Goal: Information Seeking & Learning: Find specific fact

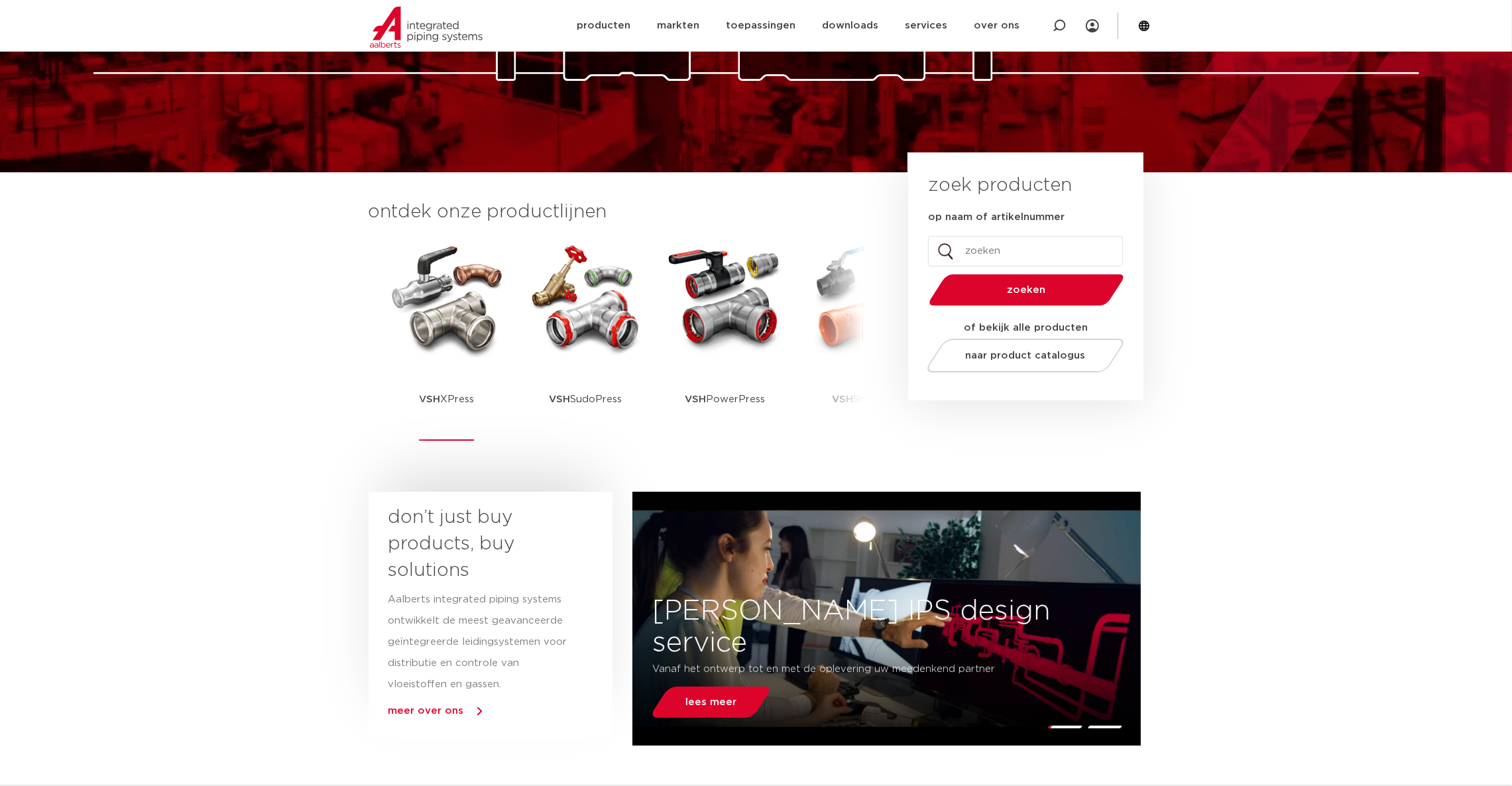
click at [465, 333] on img at bounding box center [447, 298] width 119 height 119
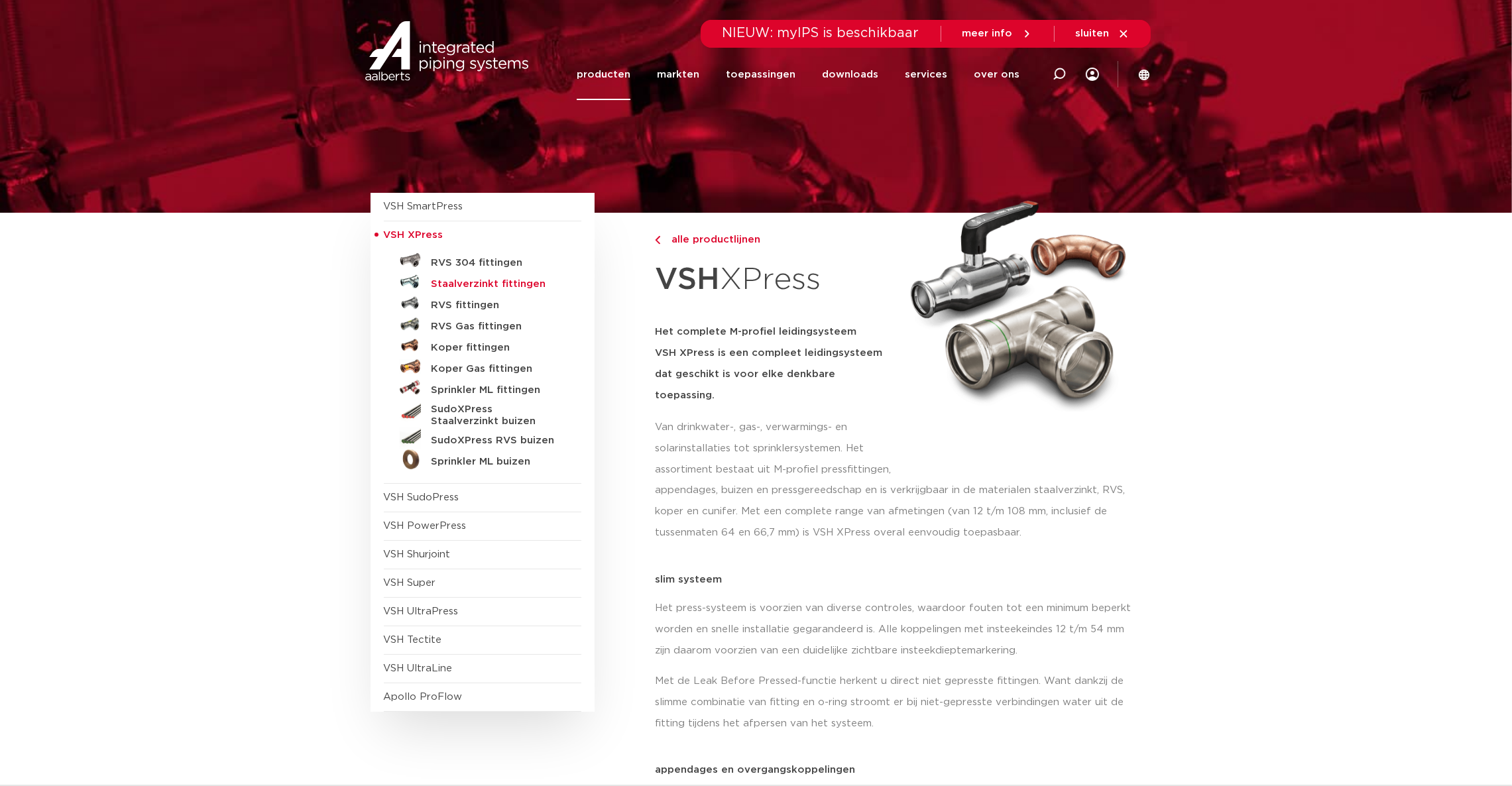
click at [498, 284] on h5 "Staalverzinkt fittingen" at bounding box center [497, 284] width 131 height 12
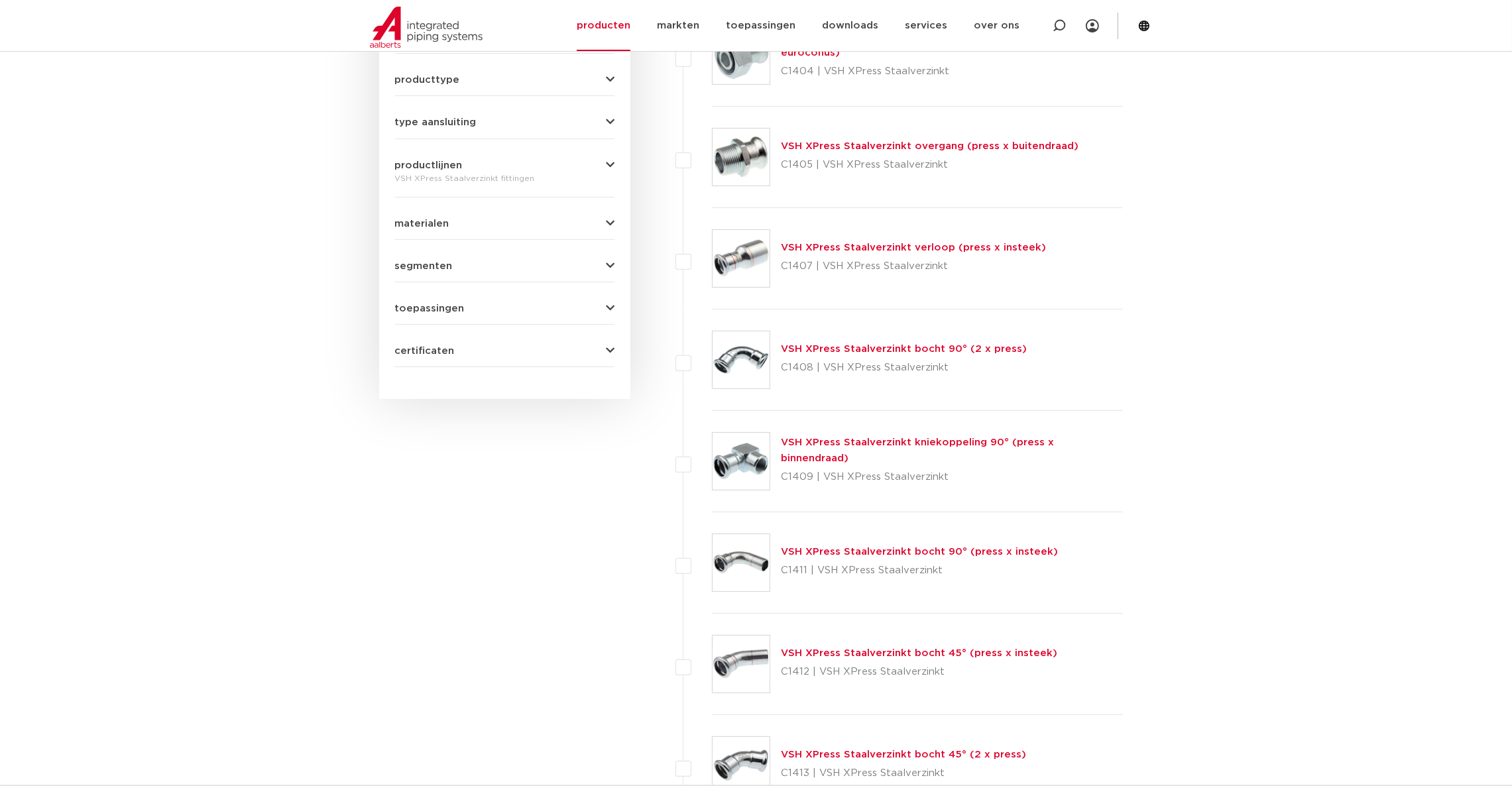
scroll to position [197, 0]
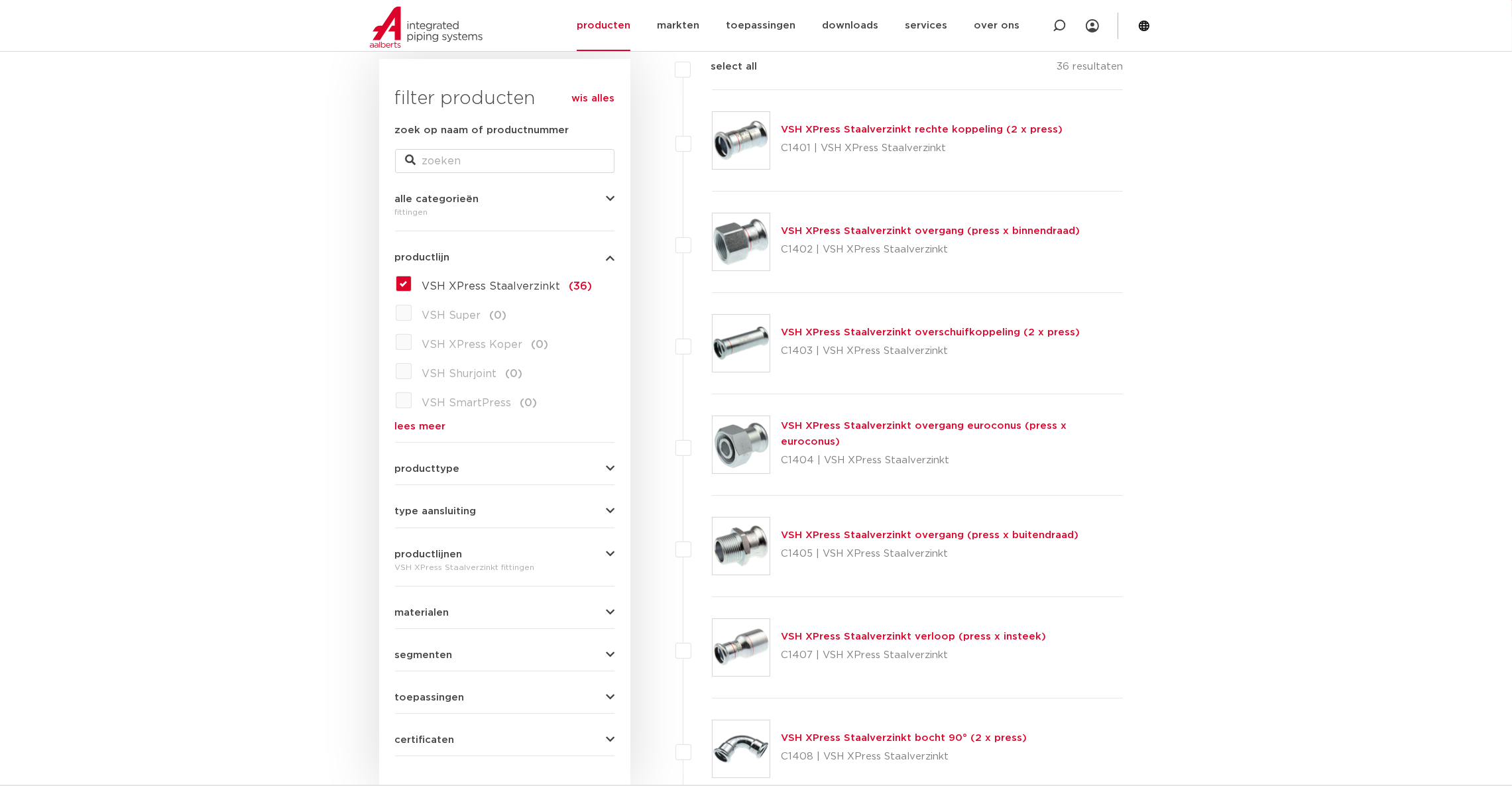
click at [954, 132] on link "VSH XPress Staalverzinkt rechte koppeling (2 x press)" at bounding box center [922, 130] width 282 height 10
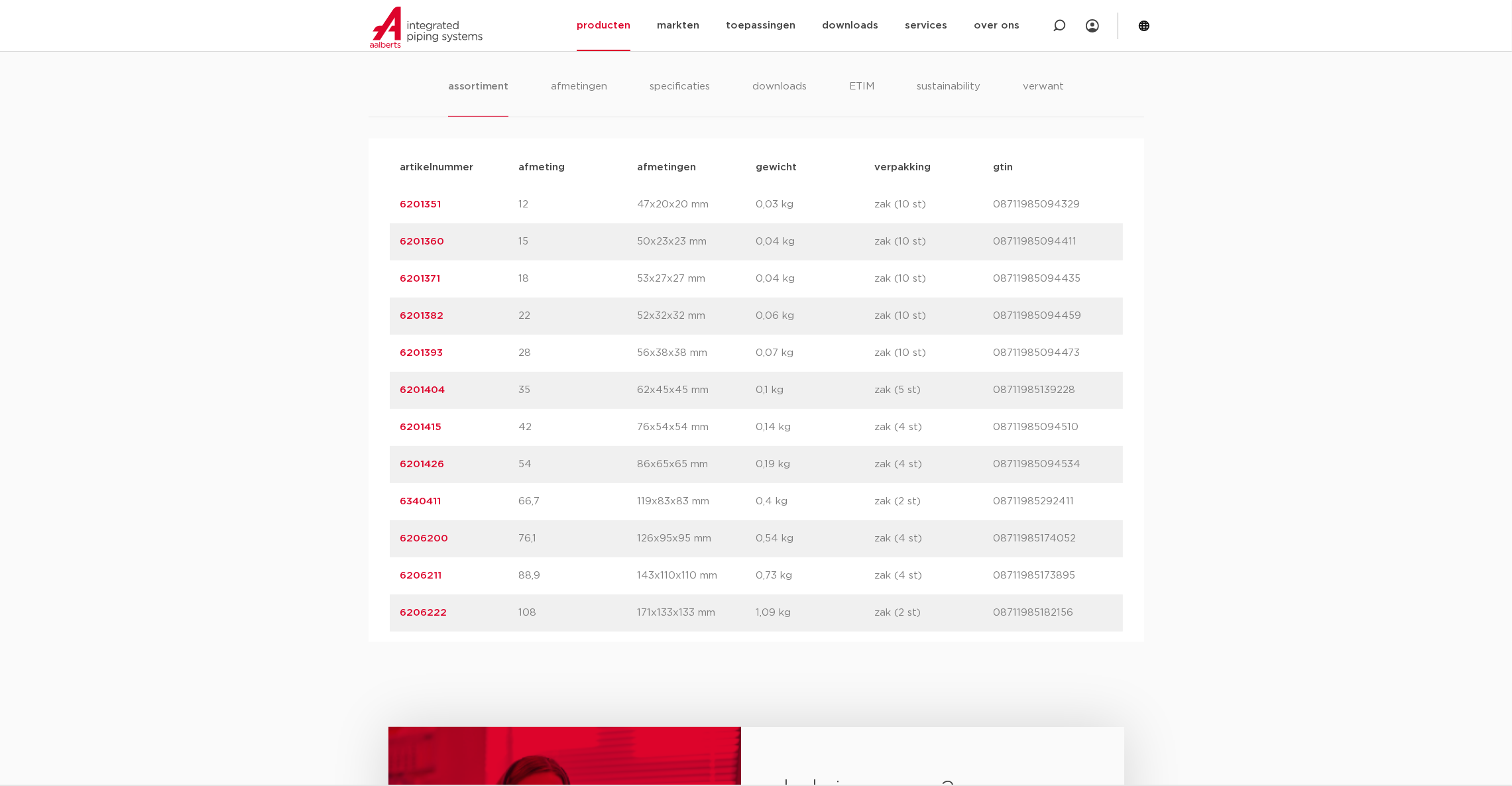
scroll to position [993, 0]
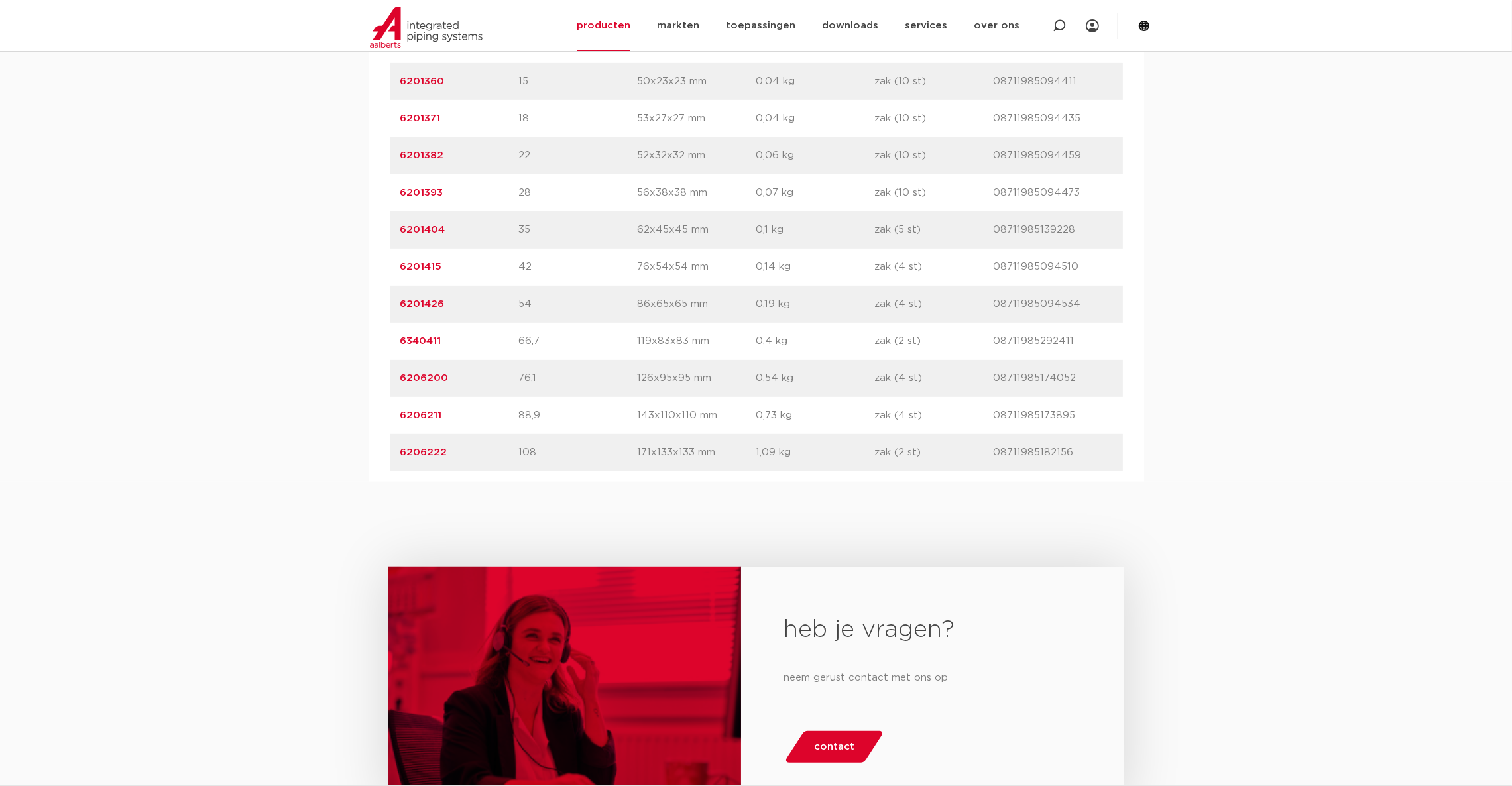
drag, startPoint x: 447, startPoint y: 342, endPoint x: 360, endPoint y: 342, distance: 87.0
click at [360, 342] on div "assortiment [GEOGRAPHIC_DATA] specificaties downloads ETIM sustainability verwa…" at bounding box center [756, 179] width 1512 height 606
copy link "6340411"
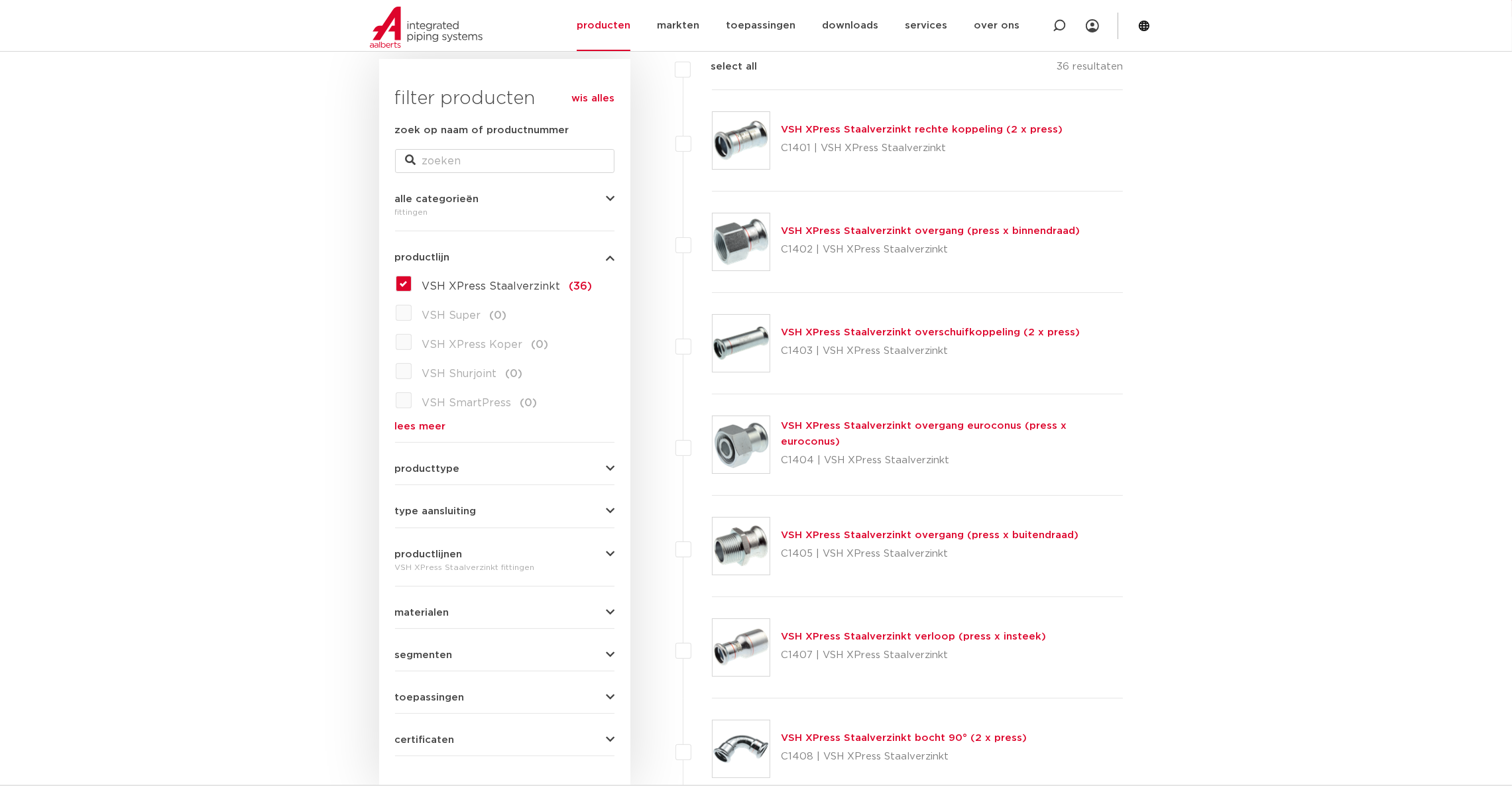
click at [855, 329] on link "VSH XPress Staalverzinkt overschuifkoppeling (2 x press)" at bounding box center [930, 332] width 299 height 10
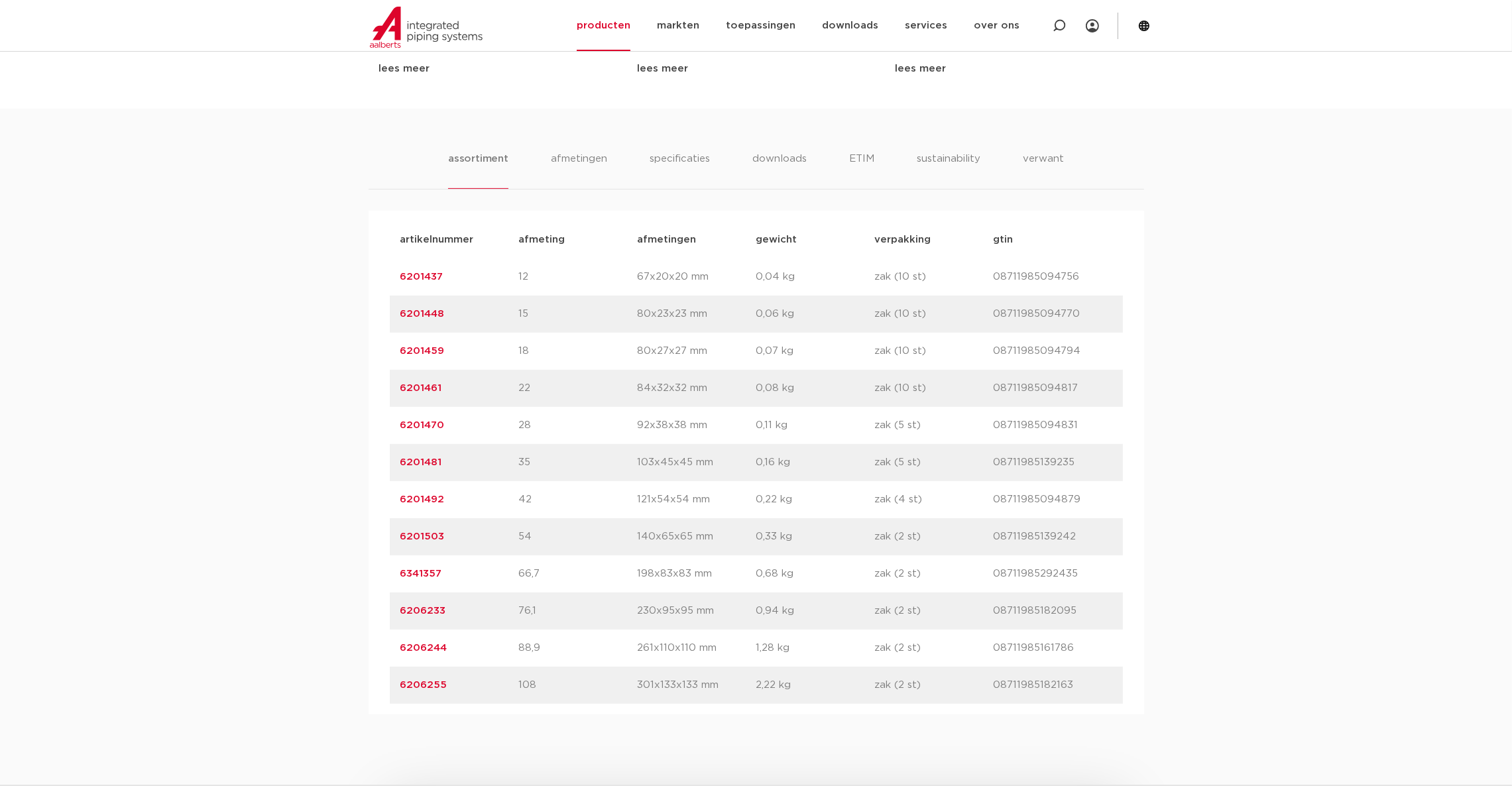
scroll to position [795, 0]
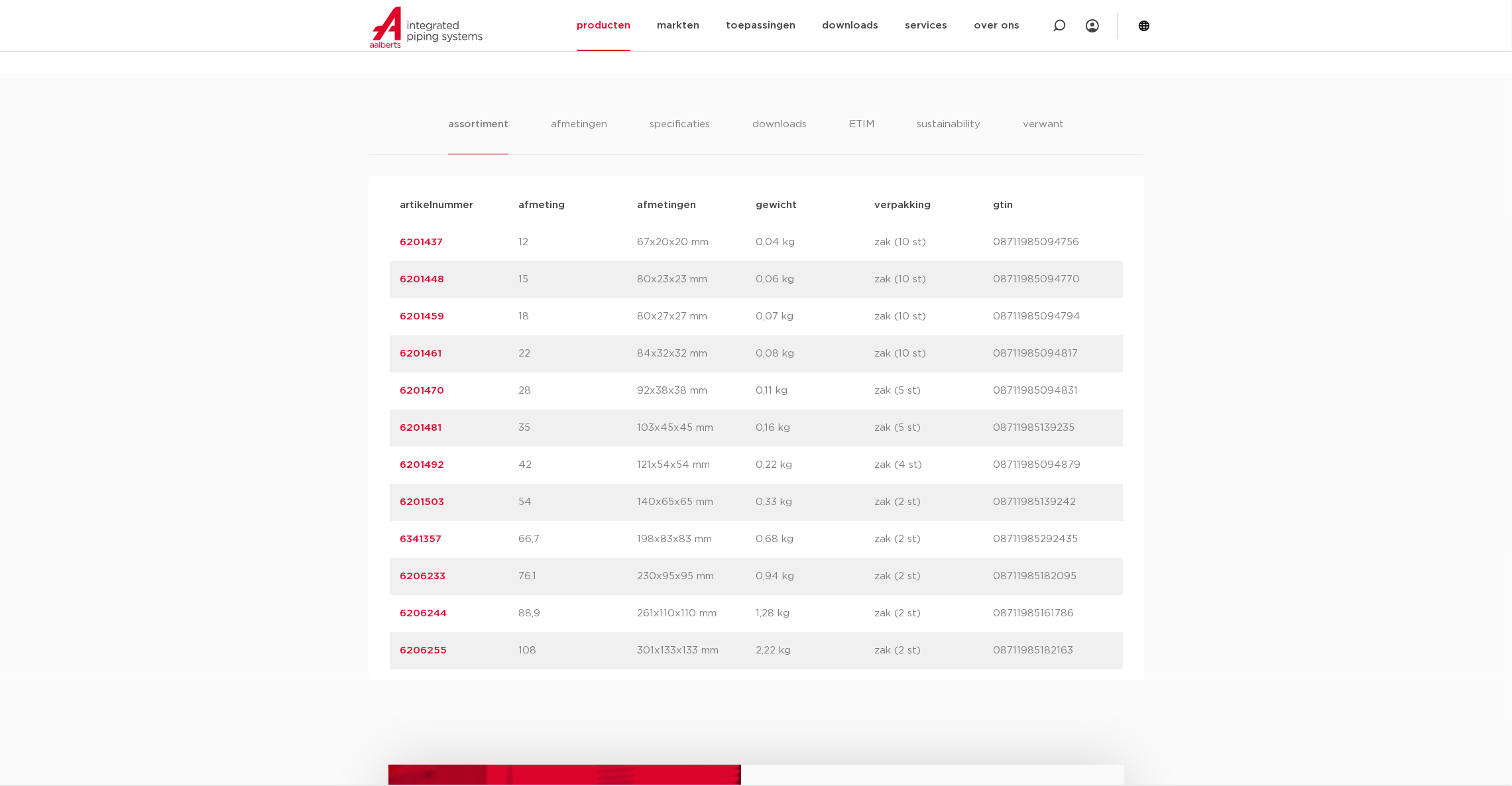
drag, startPoint x: 454, startPoint y: 533, endPoint x: 397, endPoint y: 537, distance: 57.1
click at [397, 537] on div "artikelnummer 6341357 afmeting 66,7 afmetingen 198x83x83 mm gewicht 0,68 kg ver…" at bounding box center [756, 539] width 733 height 37
copy link "6341357"
click at [528, 514] on div "artikelnummer 6201503 afmeting 54 afmetingen 140x65x65 mm gewicht 0,33 kg verpa…" at bounding box center [756, 502] width 733 height 37
drag, startPoint x: 443, startPoint y: 507, endPoint x: 387, endPoint y: 504, distance: 56.1
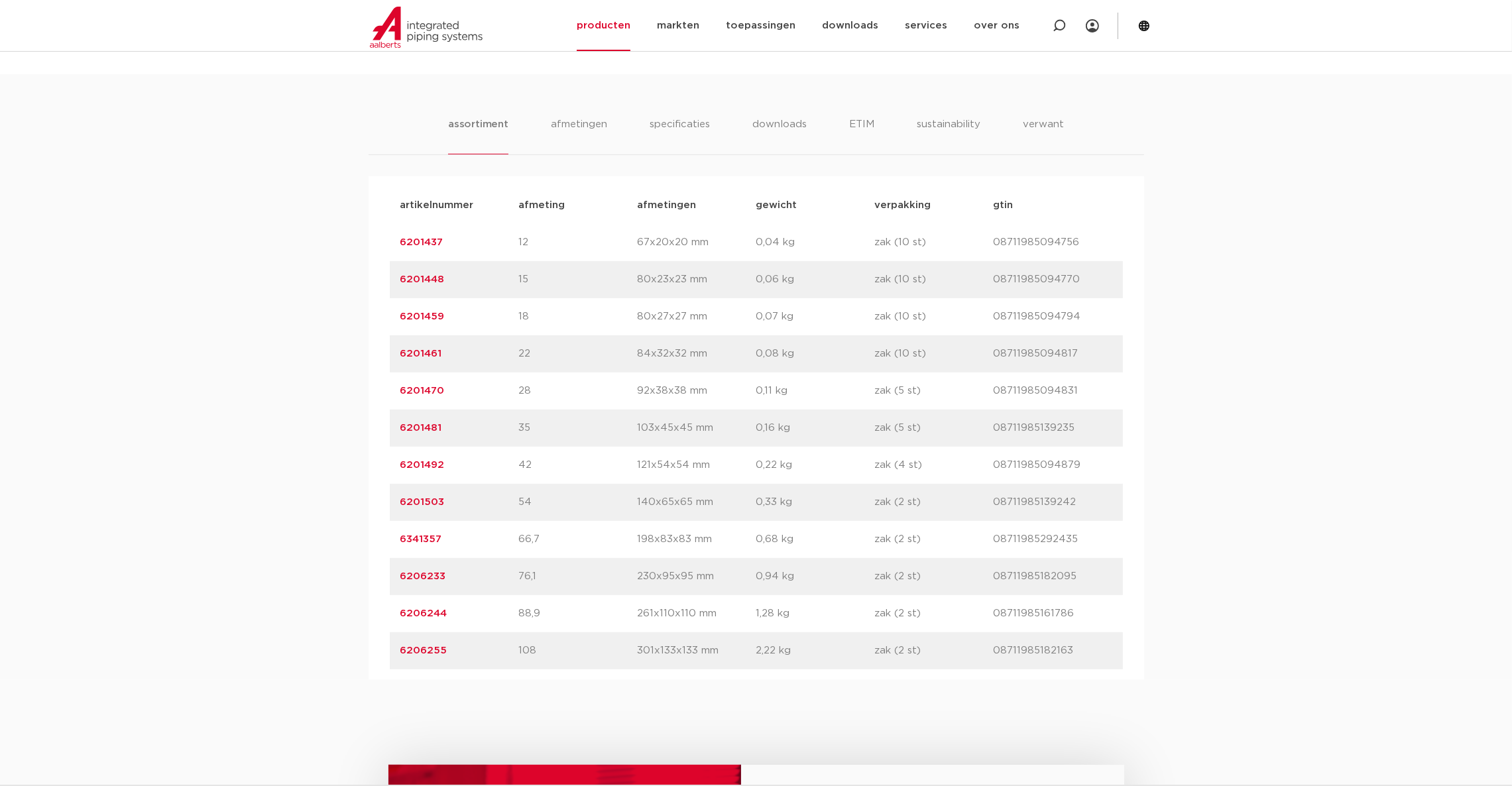
click at [387, 504] on div "artikelnummer afmeting afmetingen gewicht verpakking gtin artikelnummer 6201437…" at bounding box center [756, 428] width 776 height 504
copy link "6201503"
drag, startPoint x: 432, startPoint y: 467, endPoint x: 387, endPoint y: 464, distance: 45.1
click at [387, 464] on div "artikelnummer afmeting afmetingen gewicht verpakking gtin artikelnummer 6201437…" at bounding box center [756, 428] width 776 height 504
copy link "6201492"
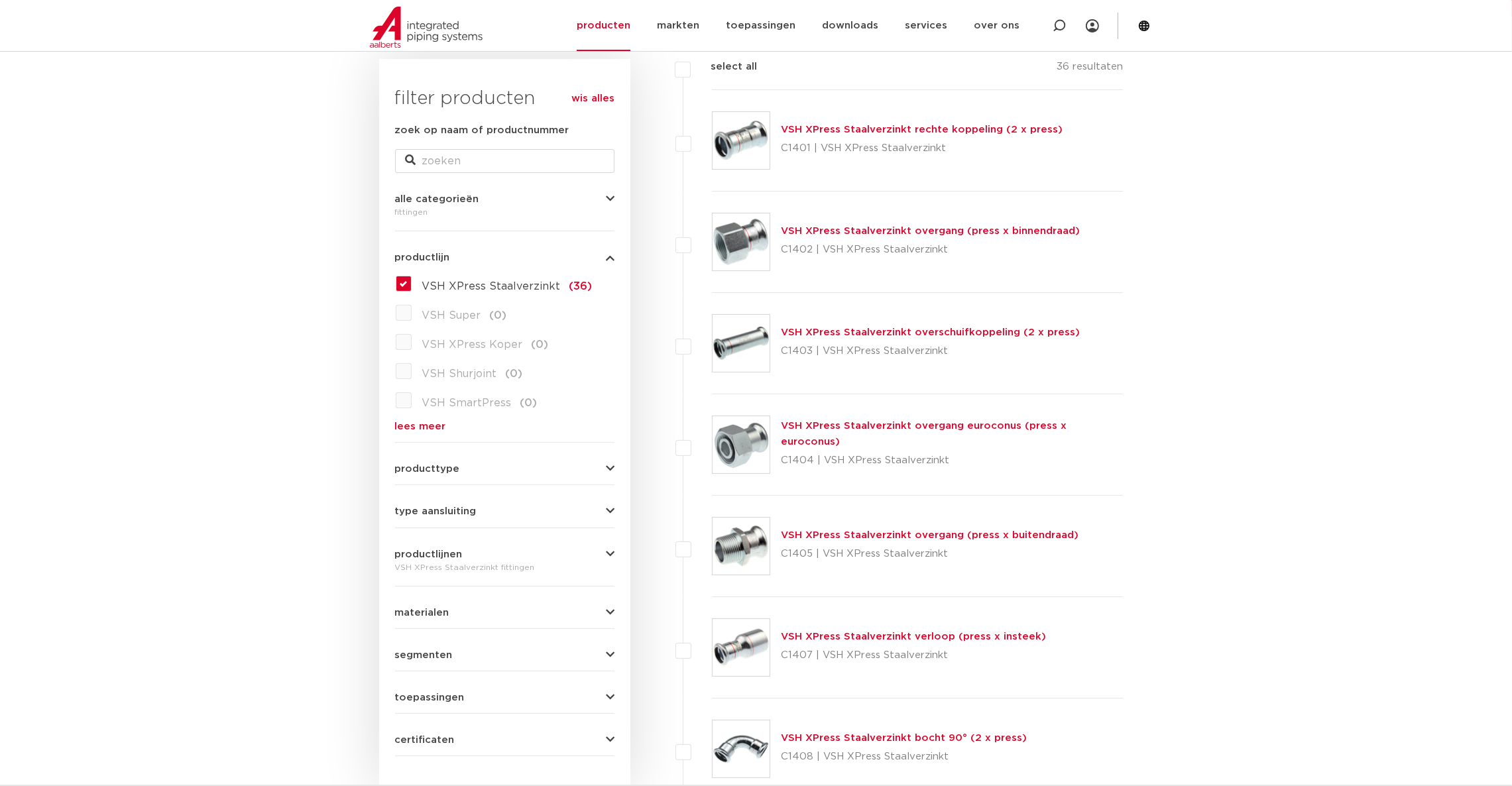
drag, startPoint x: 868, startPoint y: 121, endPoint x: 868, endPoint y: 129, distance: 8.0
click at [868, 123] on div "VSH XPress Staalverzinkt rechte koppeling (2 x press) C1401 | VSH XPress Staalv…" at bounding box center [922, 140] width 282 height 37
click at [868, 130] on link "VSH XPress Staalverzinkt rechte koppeling (2 x press)" at bounding box center [922, 130] width 282 height 10
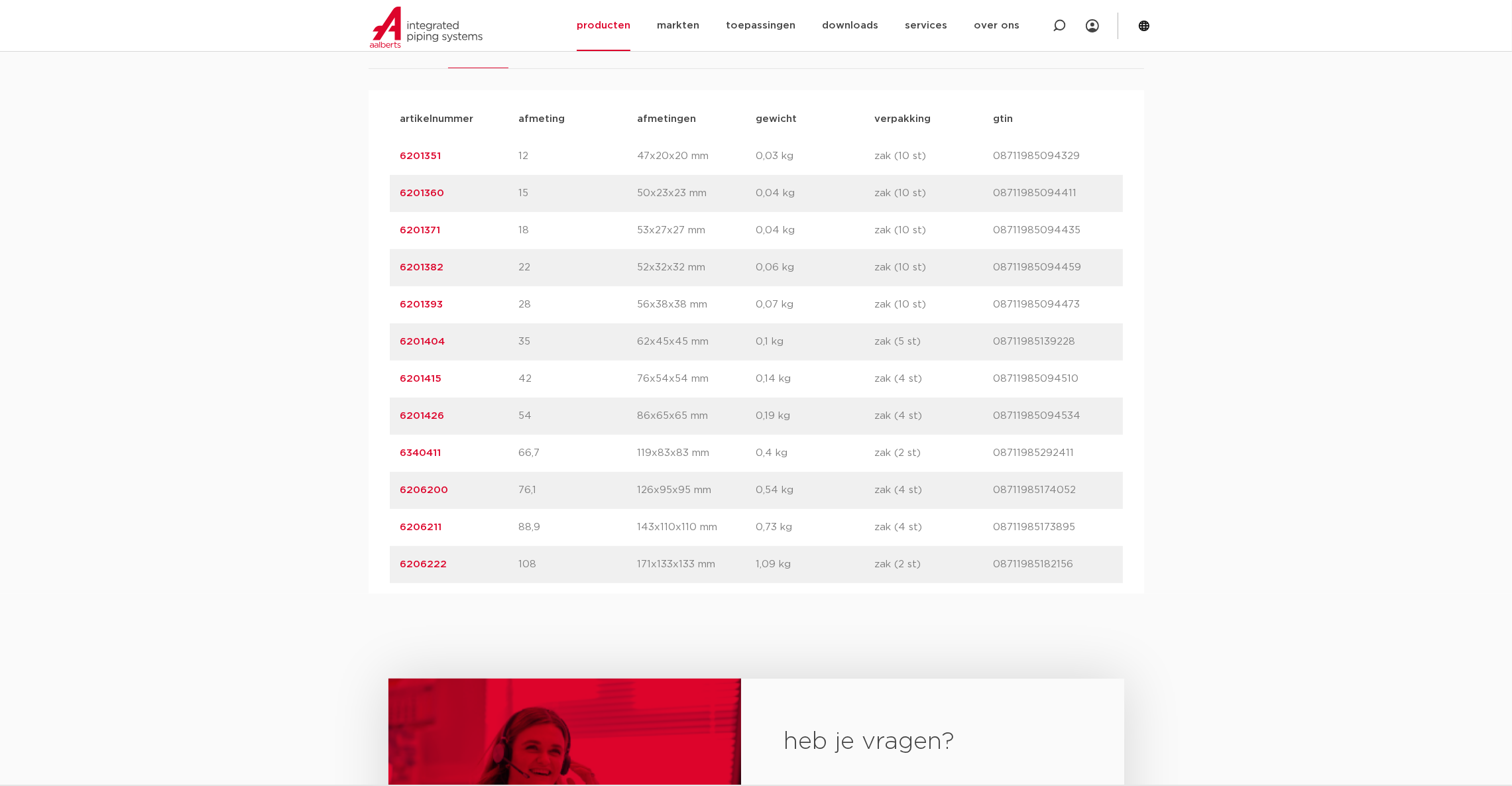
scroll to position [894, 0]
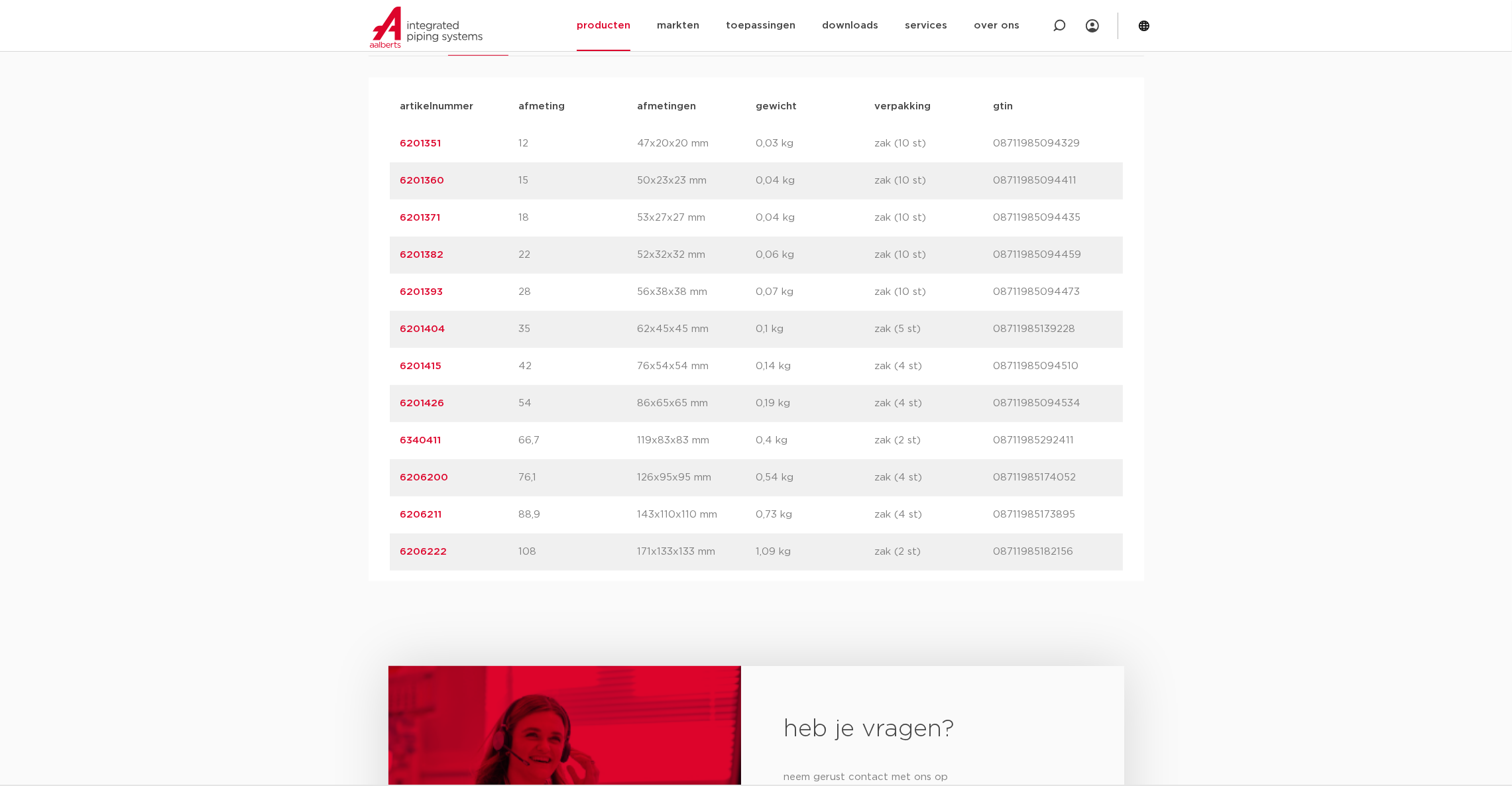
drag, startPoint x: 450, startPoint y: 403, endPoint x: 399, endPoint y: 404, distance: 51.0
click at [399, 404] on div "artikelnummer 6201426 afmeting 54 afmetingen 86x65x65 mm gewicht 0,19 kg verpak…" at bounding box center [756, 404] width 733 height 37
copy link "6201426"
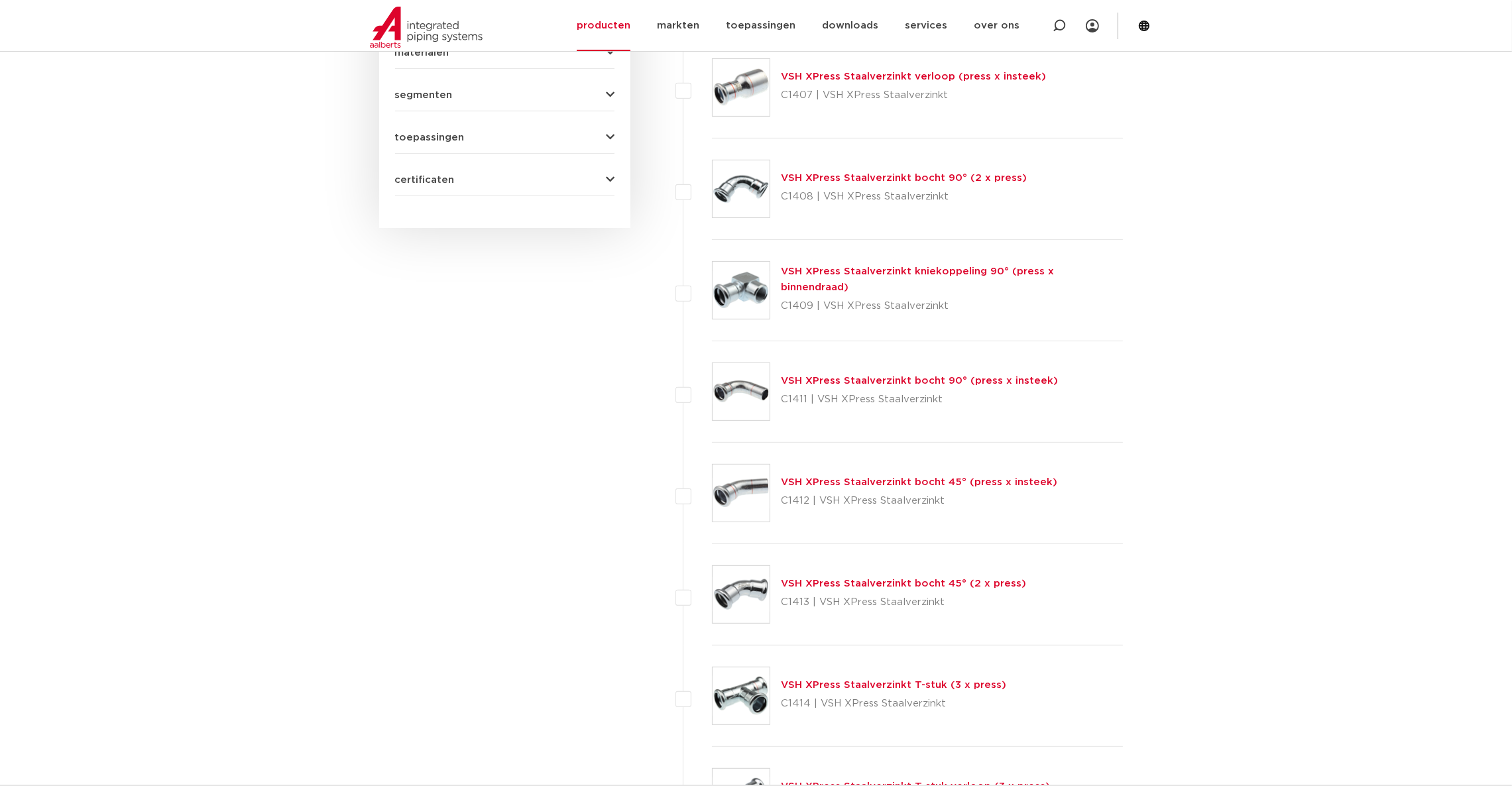
scroll to position [495, 0]
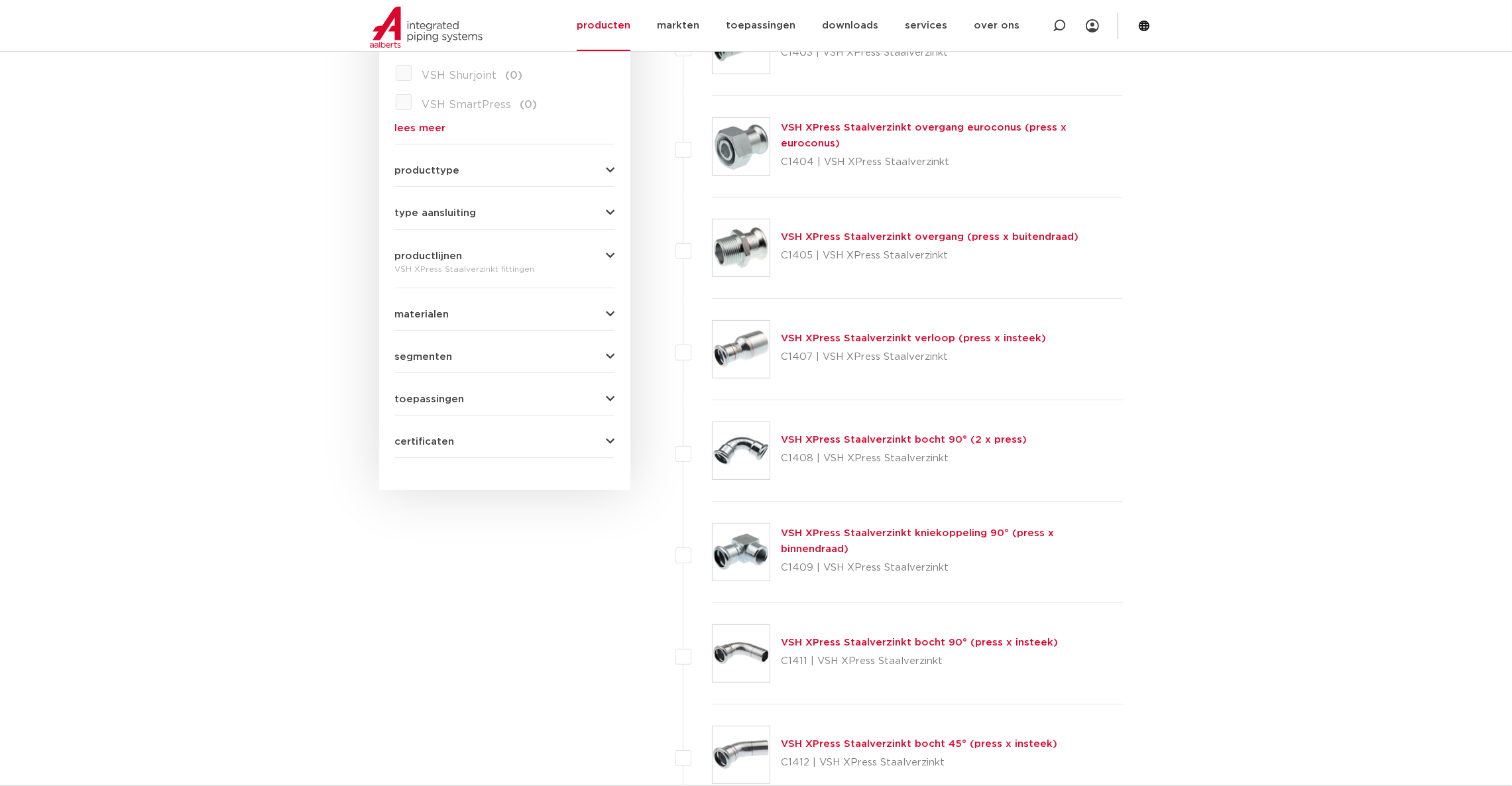
click at [856, 340] on link "VSH XPress Staalverzinkt verloop (press x insteek)" at bounding box center [914, 338] width 265 height 10
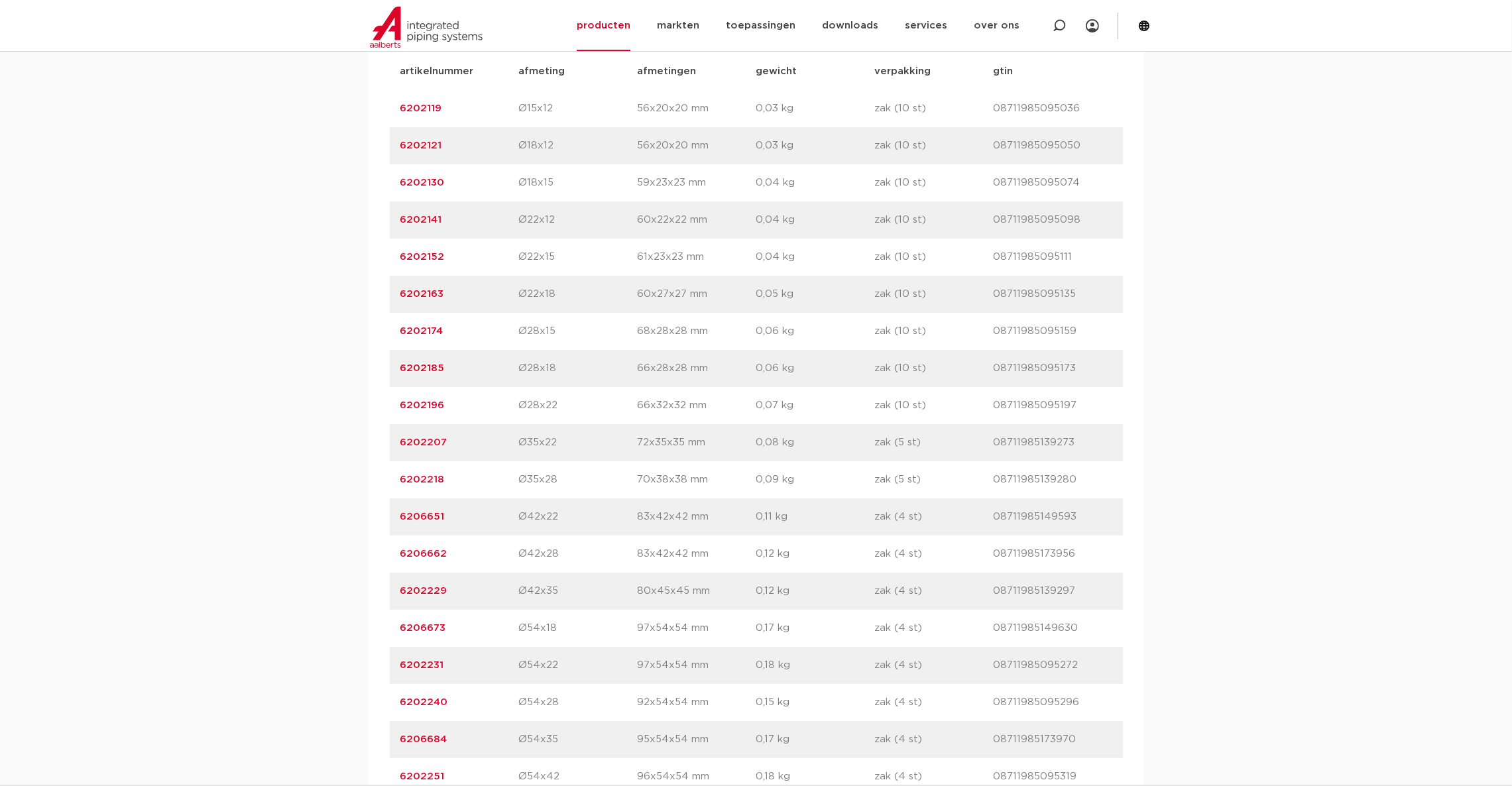
scroll to position [993, 0]
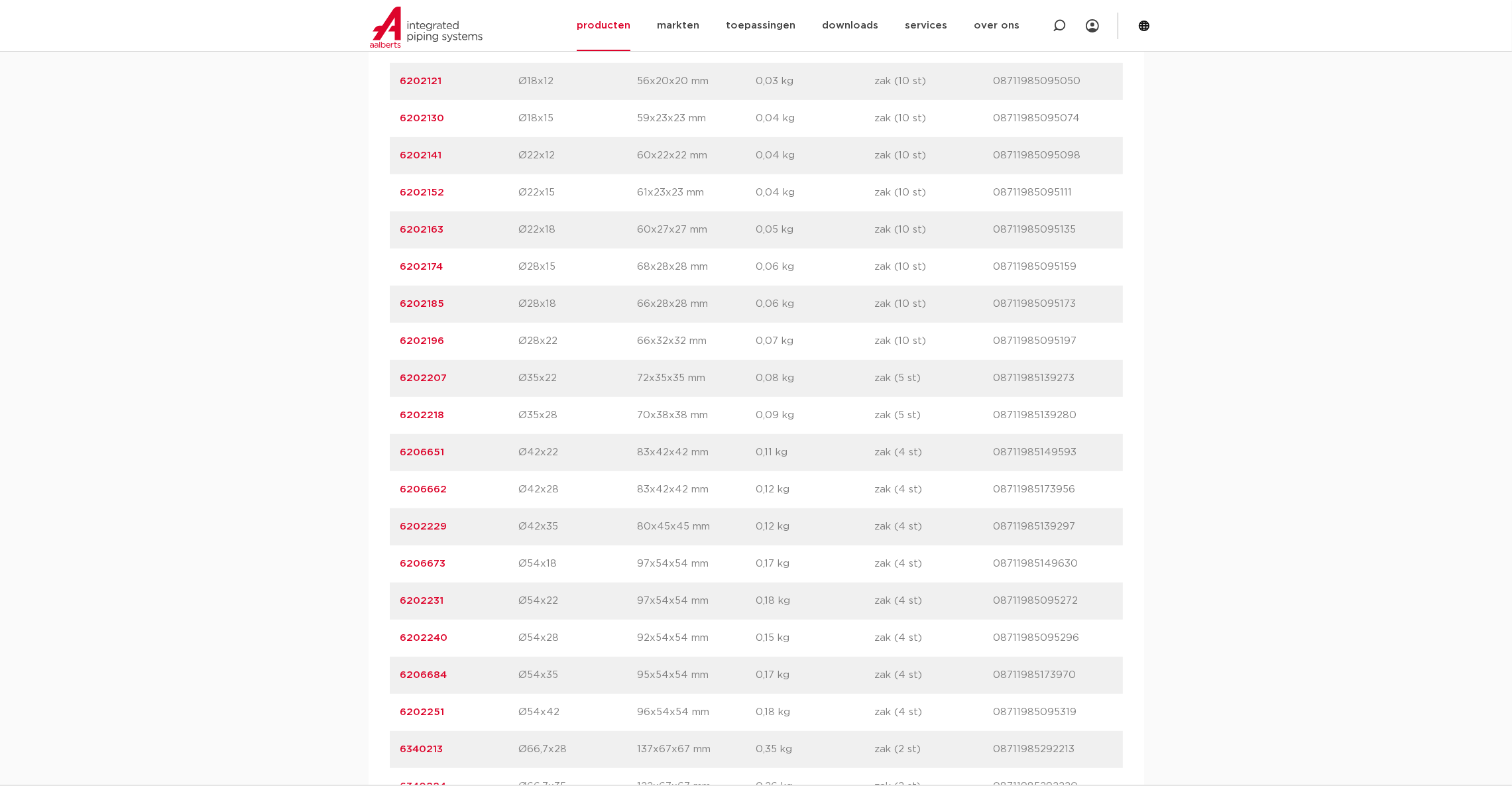
drag, startPoint x: 446, startPoint y: 707, endPoint x: 392, endPoint y: 715, distance: 54.6
click at [392, 715] on div "artikelnummer 6202251 afmeting Ø54x42 [GEOGRAPHIC_DATA] 96x54x54 mm gewicht 0,1…" at bounding box center [756, 712] width 733 height 37
copy link "6202251"
click at [559, 711] on p "Ø54x42" at bounding box center [578, 712] width 118 height 16
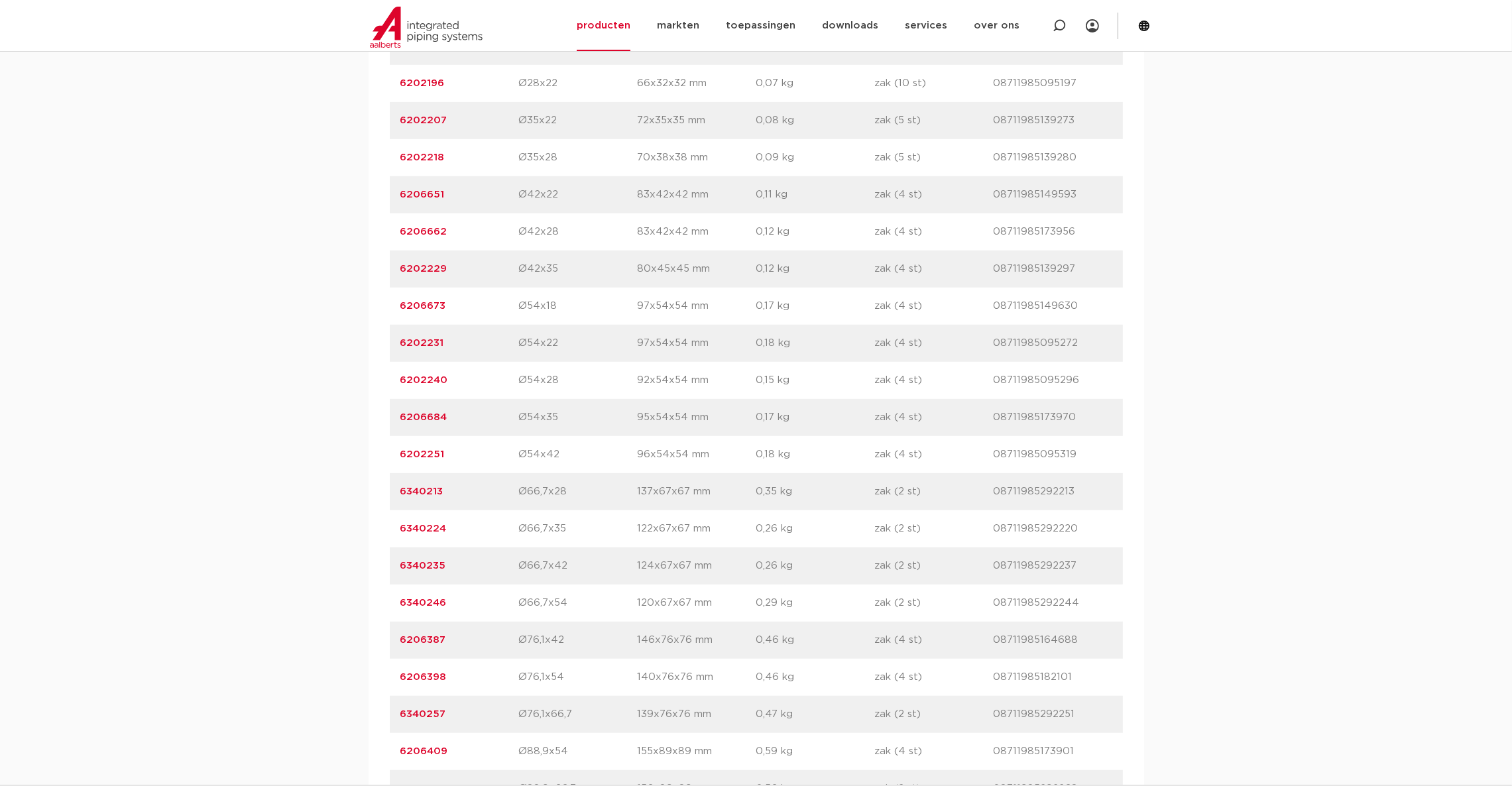
scroll to position [1292, 0]
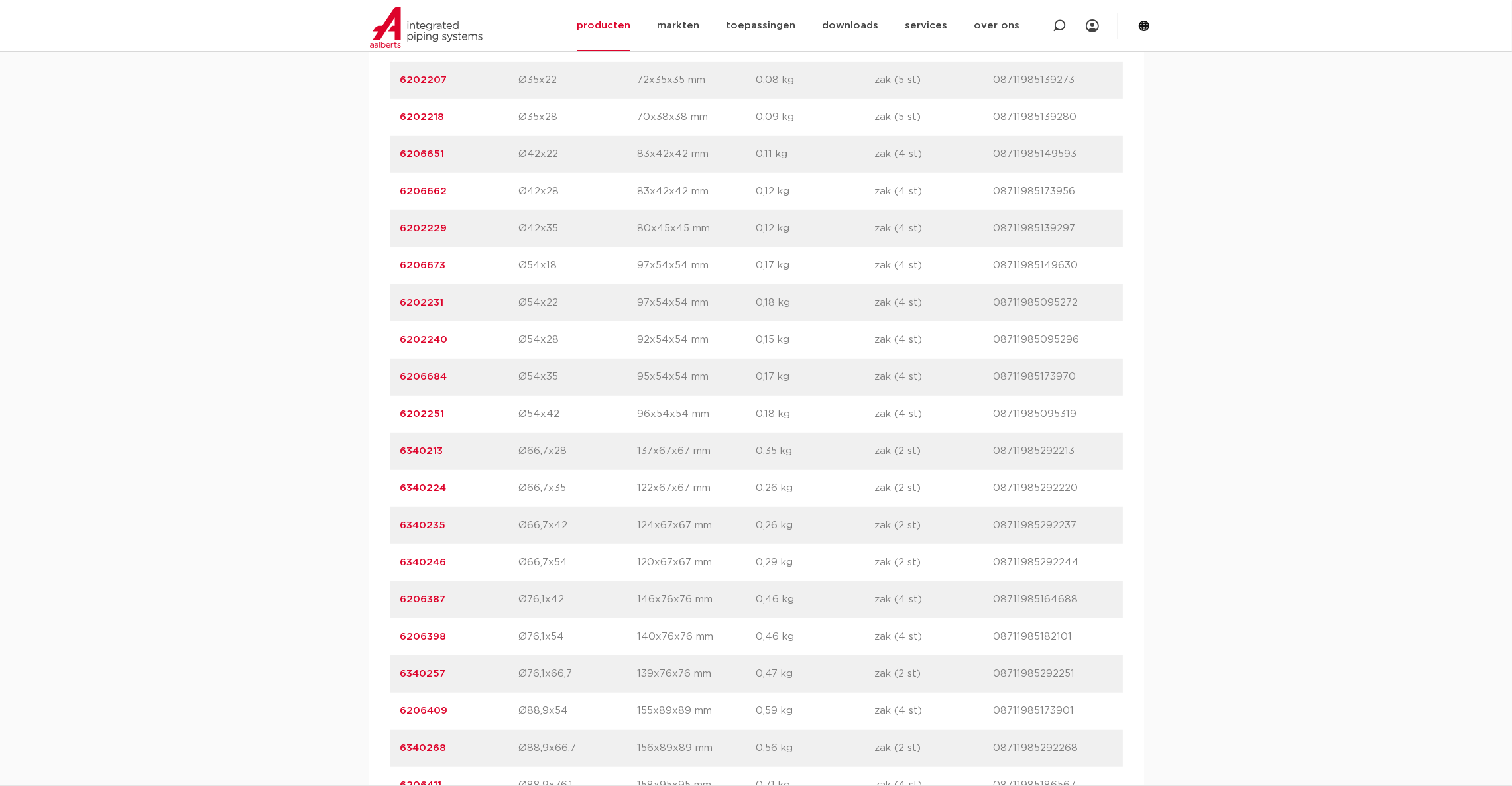
drag, startPoint x: 462, startPoint y: 564, endPoint x: 364, endPoint y: 563, distance: 98.0
click at [364, 563] on div "assortiment [GEOGRAPHIC_DATA] specificaties downloads ETIM sustainability verwa…" at bounding box center [756, 251] width 1512 height 1348
copy link "6340246"
click at [1277, 377] on div "assortiment [GEOGRAPHIC_DATA] specificaties downloads ETIM sustainability verwa…" at bounding box center [756, 251] width 1512 height 1348
click at [492, 586] on div "artikelnummer 6206387 afmeting Ø76,1x42 [GEOGRAPHIC_DATA] 146x76x76 mm gewicht …" at bounding box center [756, 600] width 733 height 37
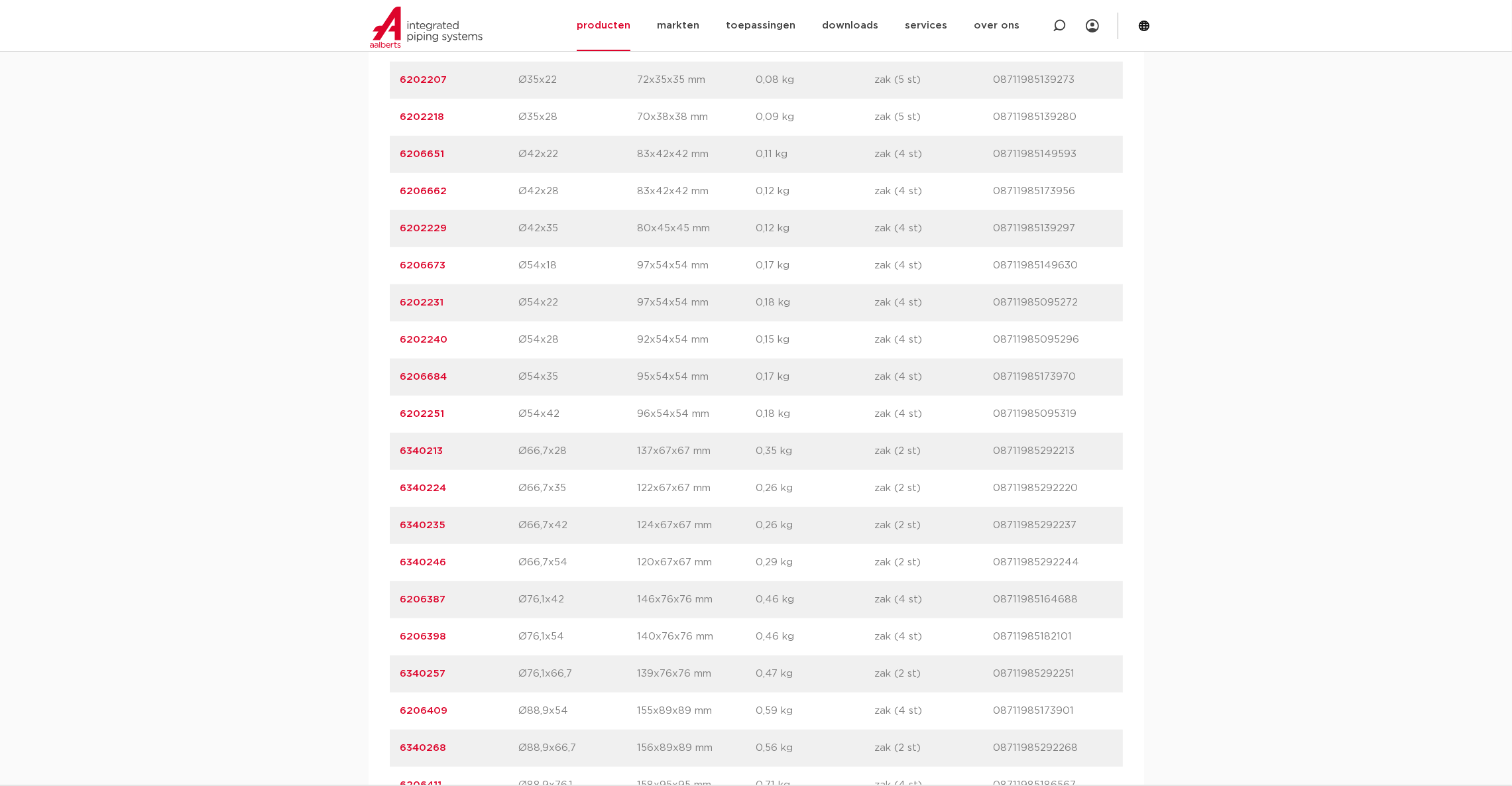
drag, startPoint x: 448, startPoint y: 378, endPoint x: 399, endPoint y: 377, distance: 49.0
click at [399, 377] on div "artikelnummer 6206684 afmeting Ø54x35 [GEOGRAPHIC_DATA] 95x54x54 mm gewicht 0,1…" at bounding box center [756, 377] width 733 height 37
copy link "6206684"
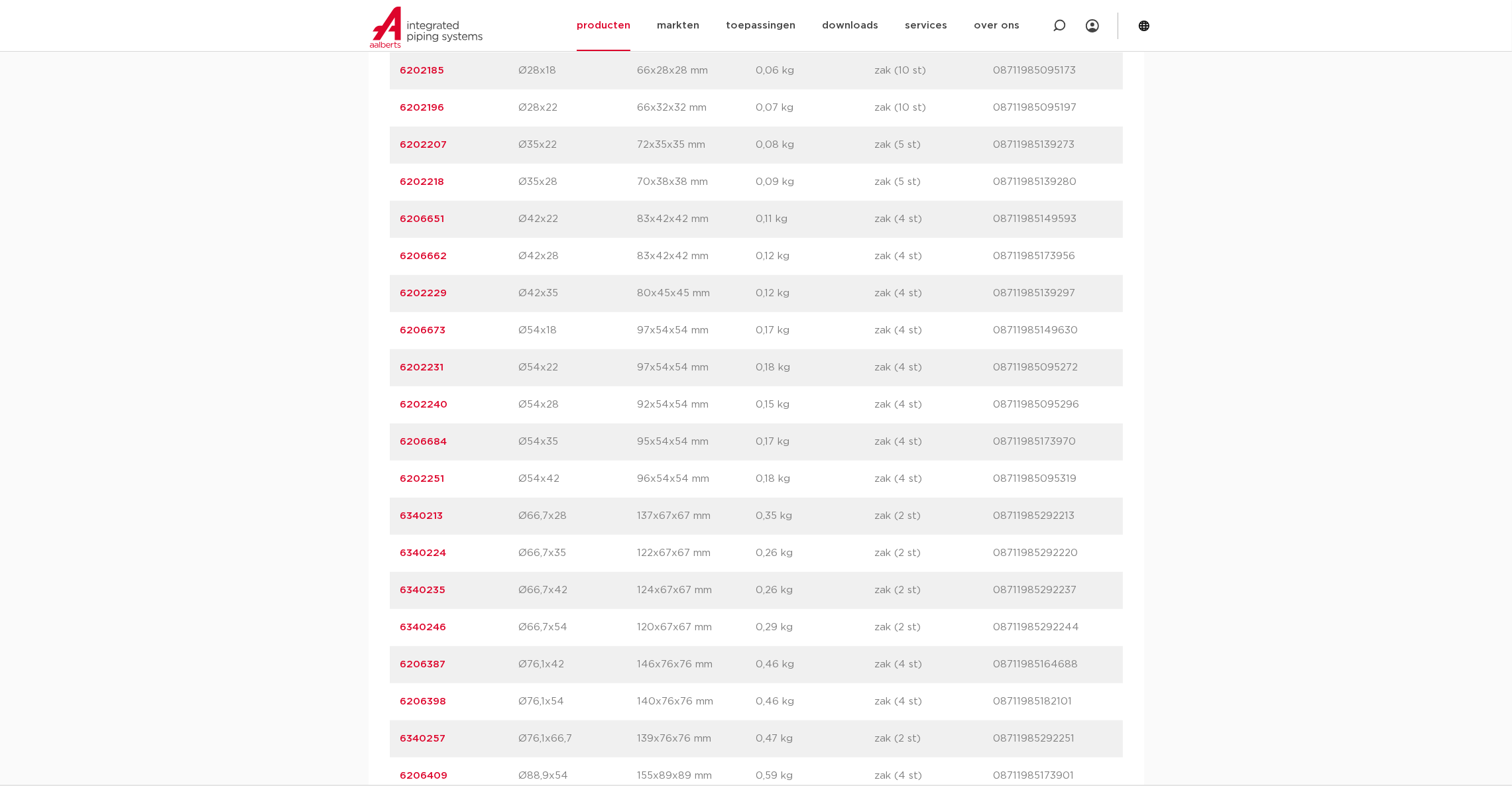
scroll to position [1192, 0]
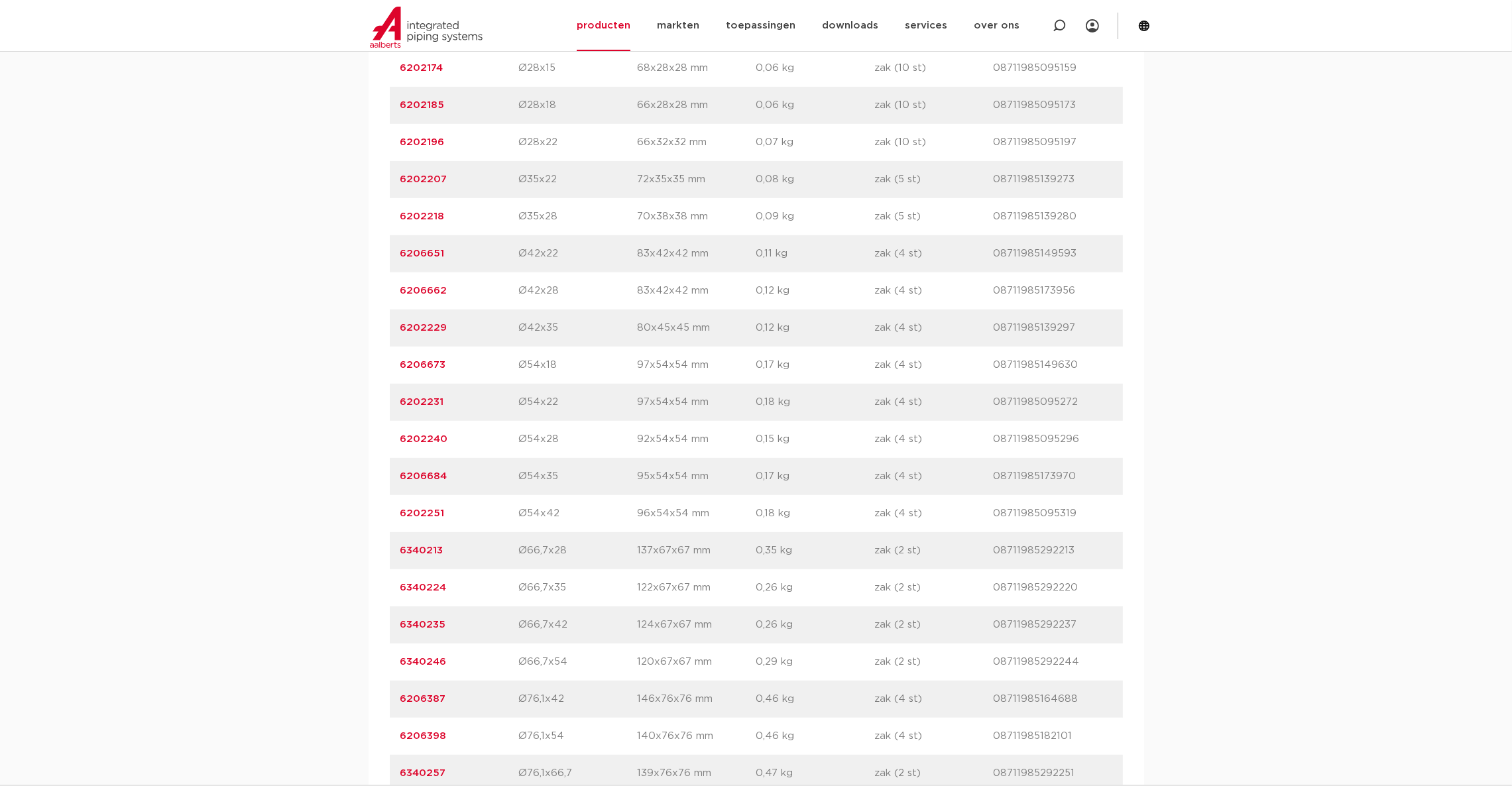
drag, startPoint x: 457, startPoint y: 325, endPoint x: 387, endPoint y: 327, distance: 70.0
click at [387, 327] on div "artikelnummer afmeting [GEOGRAPHIC_DATA] gewicht verpakking gtin artikelnummer …" at bounding box center [756, 402] width 776 height 1246
copy link "6202229"
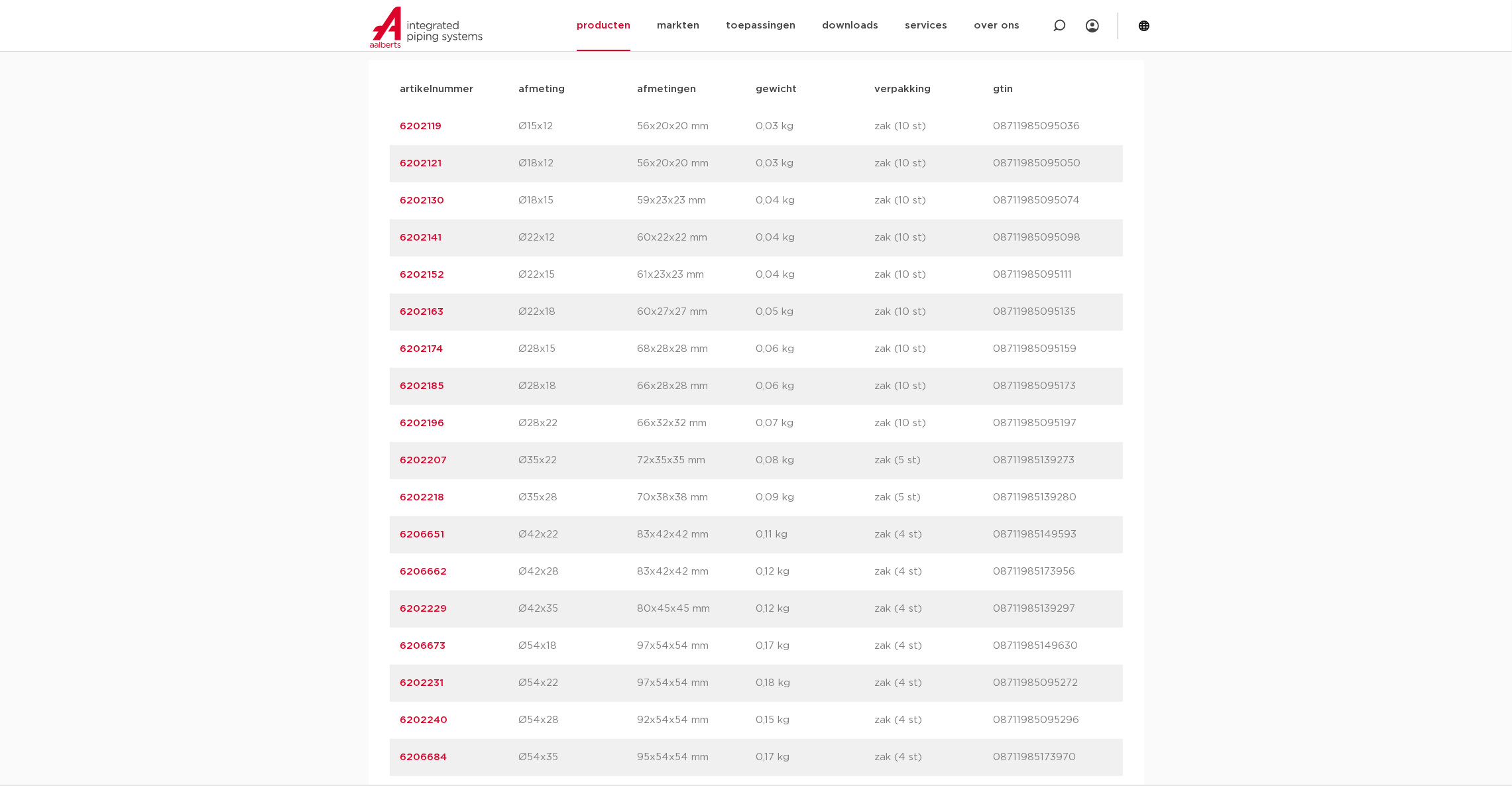
scroll to position [596, 0]
